Goal: Task Accomplishment & Management: Use online tool/utility

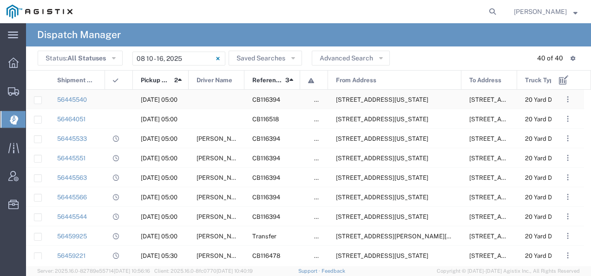
click at [373, 103] on span "[STREET_ADDRESS][US_STATE]" at bounding box center [382, 99] width 92 height 7
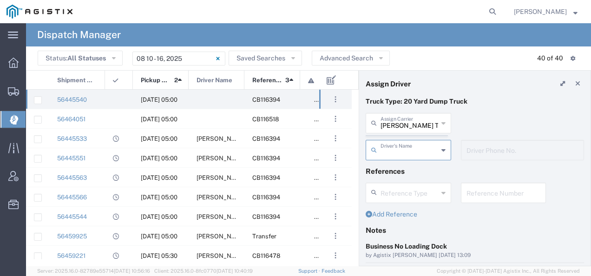
click at [398, 121] on agx-dispatcher-assign-widget "[PERSON_NAME] Tanks Inc Assign [PERSON_NAME] Tanks Inc AC Transportation ACE Tr…" at bounding box center [474, 140] width 218 height 54
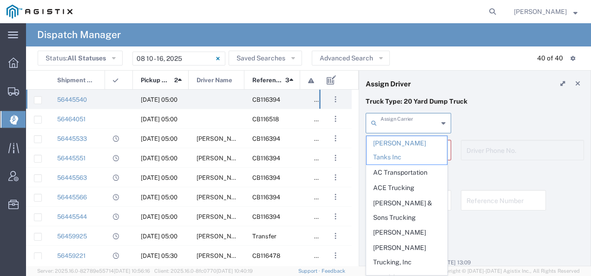
click at [398, 121] on input "text" at bounding box center [409, 122] width 58 height 16
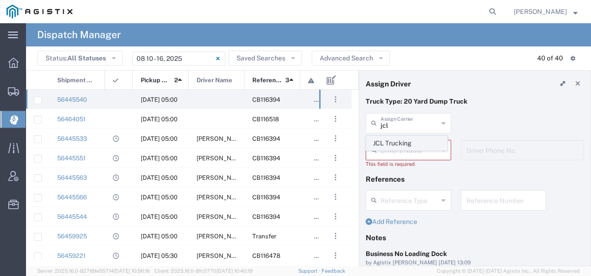
click at [392, 139] on span "JCL Trucking" at bounding box center [406, 143] width 80 height 14
type input "JCL Trucking"
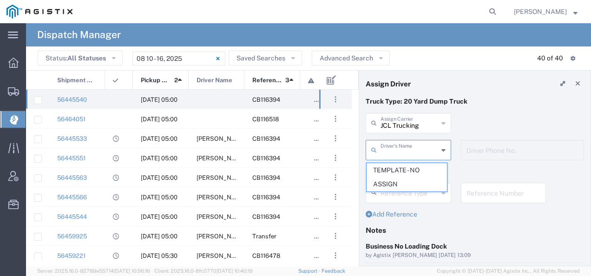
click at [389, 146] on input "text" at bounding box center [409, 149] width 58 height 16
click at [465, 126] on div "JCL Trucking Assign Carrier JCL Trucking" at bounding box center [475, 126] width 228 height 27
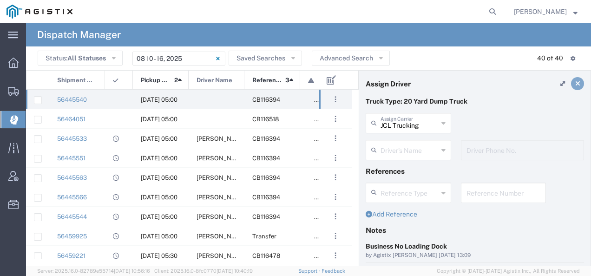
click at [575, 82] on icon at bounding box center [577, 83] width 5 height 7
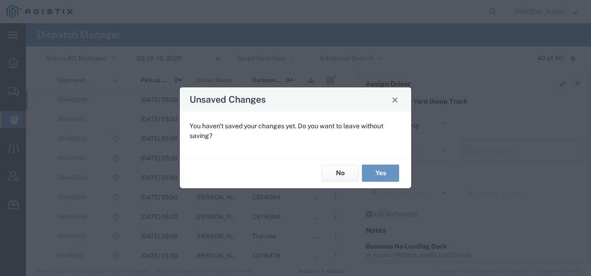
click at [386, 162] on div "No Yes" at bounding box center [295, 172] width 231 height 31
click at [378, 169] on button "Yes" at bounding box center [380, 172] width 37 height 17
